Goal: Information Seeking & Learning: Check status

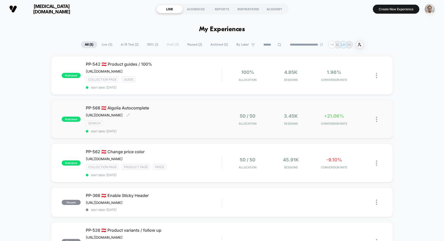
click at [203, 131] on span "start date: [DATE]" at bounding box center [154, 131] width 136 height 4
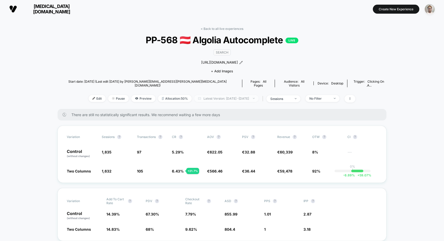
click at [227, 95] on span "Latest Version: [DATE] - [DATE]" at bounding box center [226, 98] width 64 height 7
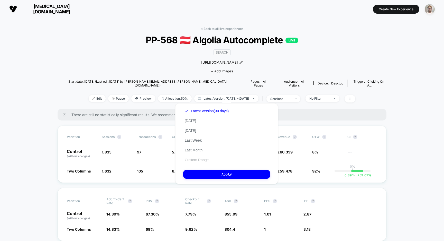
click at [194, 159] on button "Custom Range" at bounding box center [196, 159] width 27 height 5
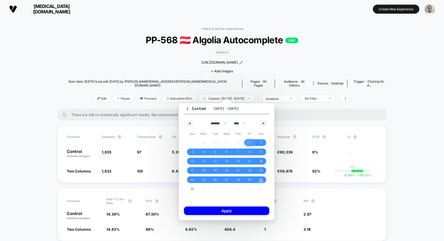
click at [248, 140] on span "1" at bounding box center [250, 142] width 12 height 7
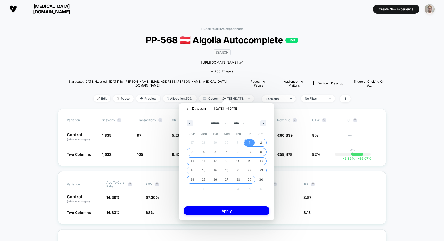
click at [248, 179] on span "29" at bounding box center [250, 179] width 4 height 9
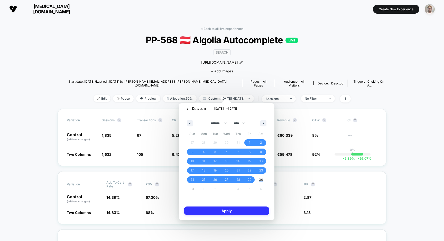
click at [230, 212] on button "Apply" at bounding box center [226, 210] width 85 height 8
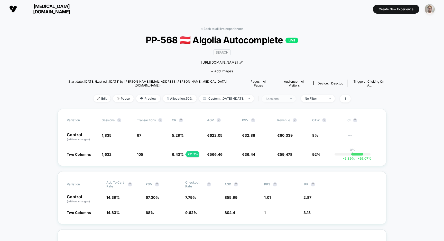
click at [287, 97] on div "sessions" at bounding box center [276, 99] width 21 height 4
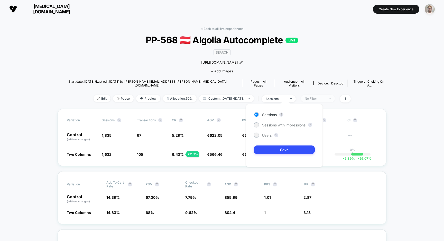
click at [334, 96] on span "No Filter" at bounding box center [318, 98] width 34 height 7
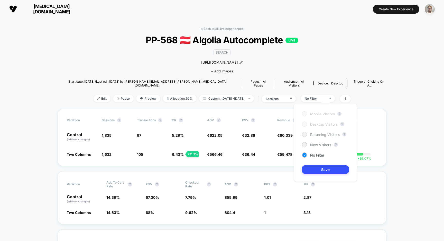
click at [320, 133] on span "Returning Visitors" at bounding box center [325, 134] width 30 height 4
click at [320, 168] on button "Save" at bounding box center [325, 169] width 47 height 8
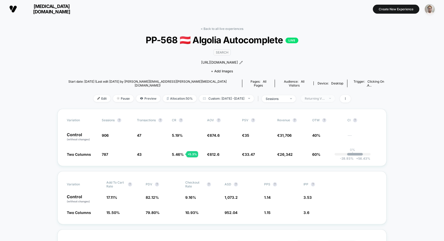
click at [326, 96] on div "Returning Visitors" at bounding box center [315, 98] width 21 height 4
click at [324, 147] on span "New Visitors" at bounding box center [320, 144] width 21 height 4
click at [322, 166] on button "Save" at bounding box center [325, 169] width 47 height 8
click at [326, 96] on div "New Visitors" at bounding box center [315, 98] width 21 height 4
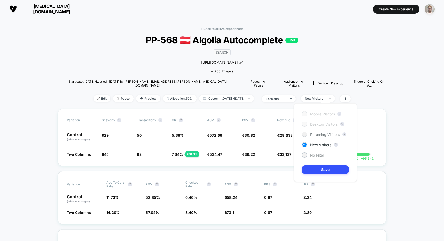
click at [318, 154] on span "No Filter" at bounding box center [317, 155] width 14 height 4
click at [319, 170] on button "Save" at bounding box center [325, 169] width 47 height 8
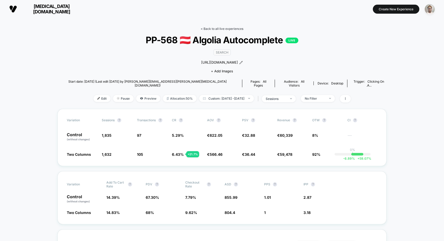
click at [220, 28] on link "< Back to all live experiences" at bounding box center [222, 29] width 43 height 4
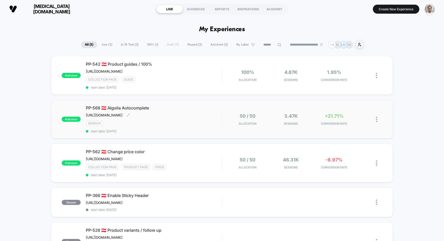
click at [215, 129] on span "start date: [DATE]" at bounding box center [154, 131] width 136 height 4
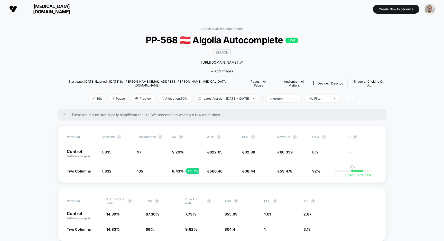
click at [352, 97] on icon at bounding box center [350, 98] width 3 height 3
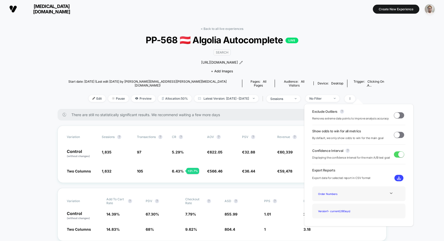
click at [399, 116] on span at bounding box center [399, 115] width 10 height 6
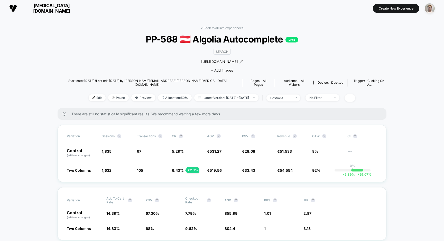
scroll to position [1, 0]
click at [356, 94] on span at bounding box center [350, 97] width 11 height 7
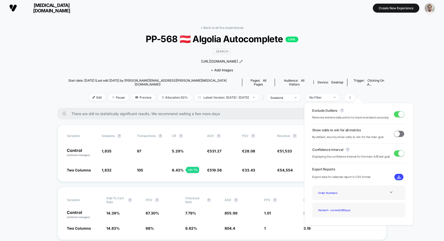
click at [398, 133] on span at bounding box center [398, 134] width 6 height 6
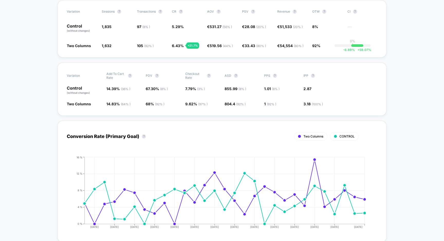
scroll to position [124, 0]
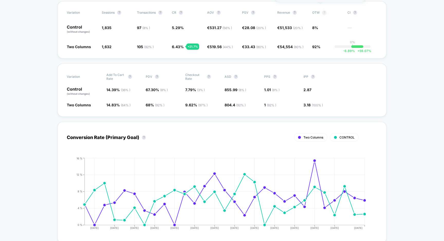
click at [323, 11] on button "?" at bounding box center [325, 13] width 4 height 4
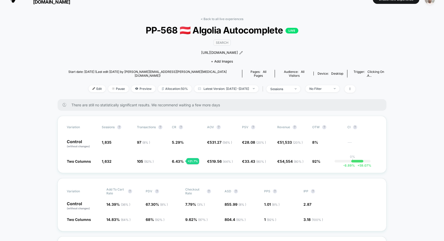
scroll to position [4, 0]
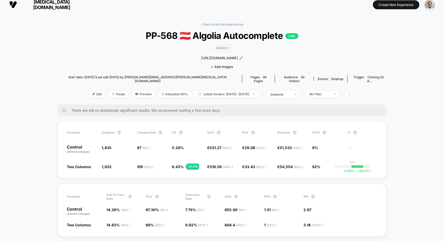
click at [352, 93] on icon at bounding box center [350, 94] width 3 height 3
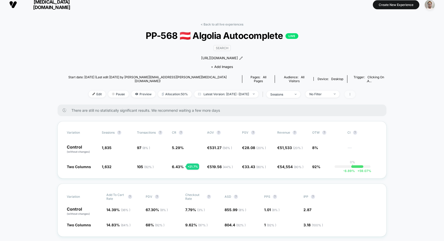
click at [352, 93] on icon at bounding box center [350, 94] width 3 height 3
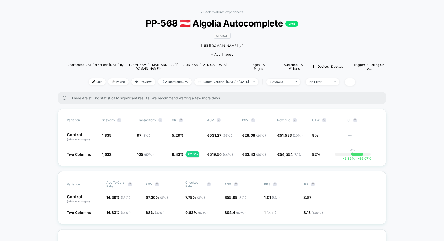
scroll to position [0, 0]
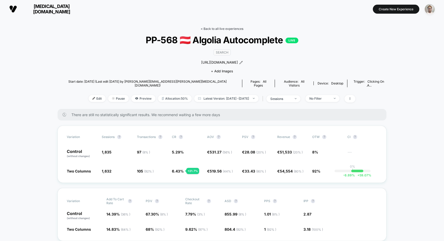
click at [218, 30] on link "< Back to all live experiences" at bounding box center [222, 29] width 43 height 4
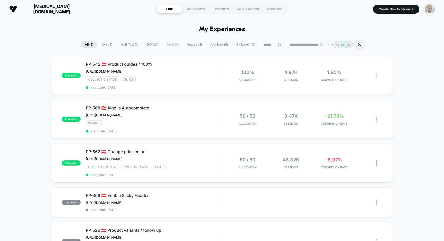
click at [432, 8] on img "button" at bounding box center [430, 9] width 10 height 10
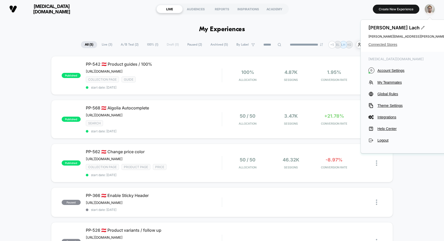
click at [383, 44] on span "Connected Stores" at bounding box center [432, 44] width 127 height 4
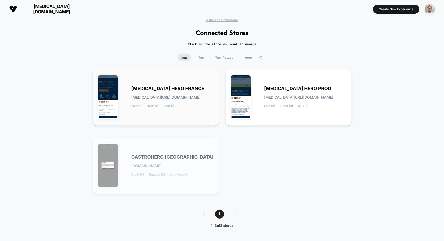
click at [177, 94] on div "[MEDICAL_DATA] HERO FRANCE [MEDICAL_DATA][URL][DOMAIN_NAME] Live (1) Draft (0) …" at bounding box center [172, 97] width 82 height 21
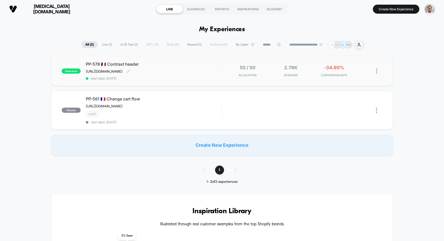
click at [194, 80] on span "start date: [DATE]" at bounding box center [154, 78] width 136 height 4
